Goal: Use online tool/utility: Utilize a website feature to perform a specific function

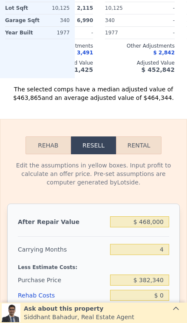
scroll to position [1070, 0]
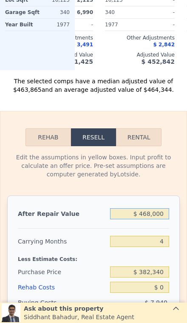
click at [163, 211] on input "$ 468,000" at bounding box center [139, 213] width 59 height 11
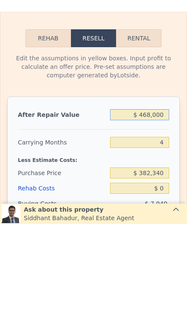
type input "$ 46,800"
type input "-$ 361,436"
type input "$ 4,680"
type input "-$ 400,580"
type input "$ 468"
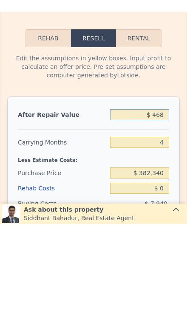
type input "-$ 404,495"
type input "$ 46"
type input "-$ 404,886"
type input "$ 4"
type input "-$ 404,925"
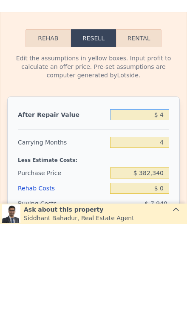
type input "$ 45"
type input "-$ 404,887"
type input "$ 450"
type input "-$ 404,510"
type input "$ 4,500"
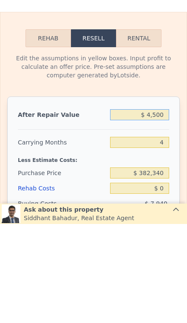
type input "-$ 400,748"
type input "$ 45,000"
type input "-$ 363,109"
type input "$ 450,000"
type input "$ 13,272"
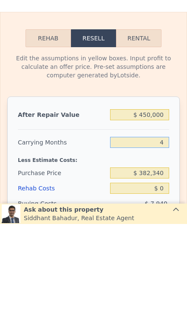
click at [167, 236] on input "4" at bounding box center [139, 241] width 59 height 11
type input "3"
type input "$ 16,947"
type input "3"
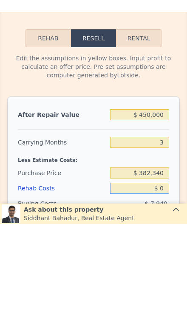
click at [167, 282] on input "$ 0" at bounding box center [139, 287] width 59 height 11
type input "$ 6"
type input "$ 16,941"
type input "$ 65"
type input "$ 16,878"
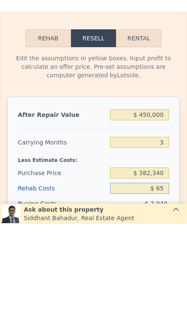
type input "$ 650"
type input "$ 16,272"
type input "$ 6,500"
type input "$ 10,187"
type input "$ 65,000"
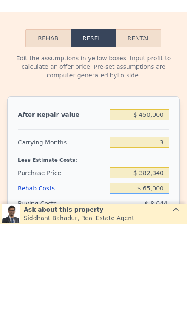
type input "-$ 50,653"
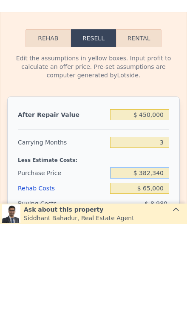
click at [166, 266] on input "$ 382,340" at bounding box center [139, 271] width 59 height 11
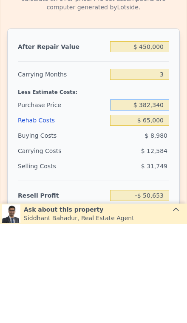
scroll to position [1144, 0]
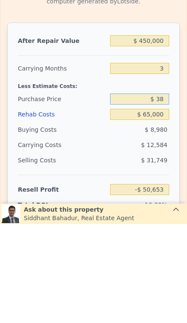
type input "$ 3"
type input "$ 300,000"
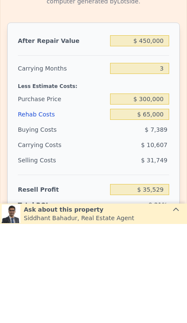
type input "$ 35,255"
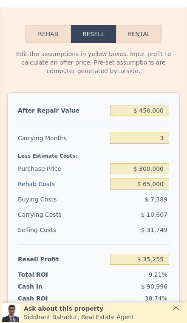
scroll to position [1173, 0]
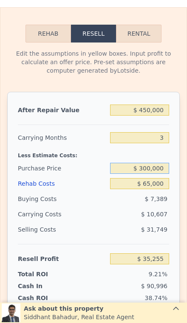
click at [164, 165] on input "$ 300,000" at bounding box center [139, 168] width 59 height 11
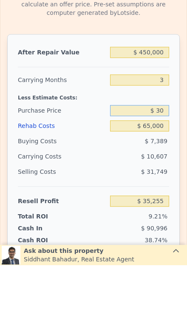
type input "$ 3"
type input "$ 275,000"
type input "$ 61,338"
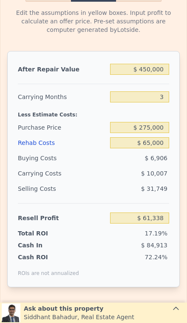
scroll to position [1215, 0]
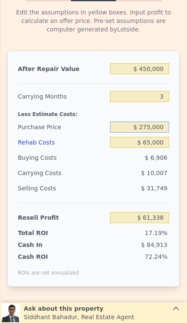
click at [166, 132] on input "$ 275,000" at bounding box center [139, 127] width 59 height 11
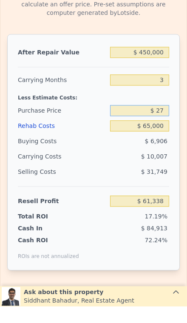
type input "$ 2"
type input "$ 9"
type input "$ 290,000"
type input "$ 45,688"
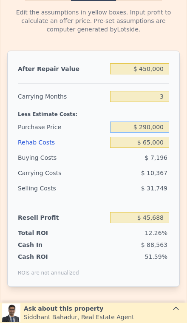
click at [164, 130] on input "$ 290,000" at bounding box center [139, 127] width 59 height 11
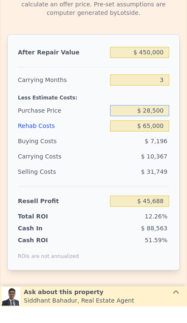
type input "$ 285,000"
type input "$ 50,905"
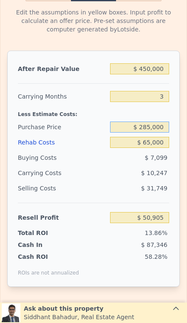
click at [159, 130] on input "$ 285,000" at bounding box center [139, 127] width 59 height 11
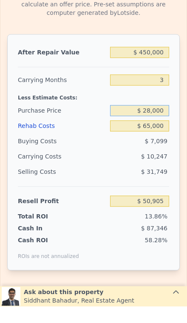
type input "$ 280,000"
type input "$ 56,122"
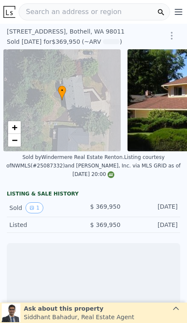
scroll to position [0, 3]
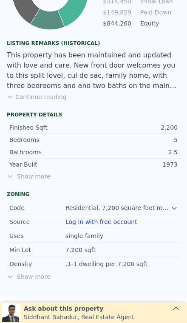
click at [32, 176] on span "Show more" at bounding box center [93, 176] width 173 height 8
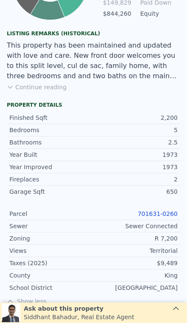
scroll to position [529, 0]
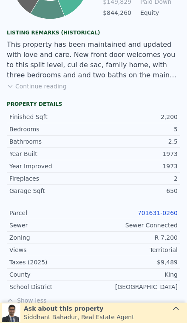
click at [166, 216] on link "701631-0260" at bounding box center [158, 212] width 40 height 7
